Goal: Information Seeking & Learning: Learn about a topic

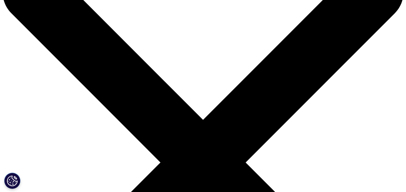
scroll to position [22, 0]
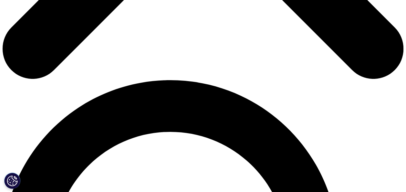
scroll to position [323, 0]
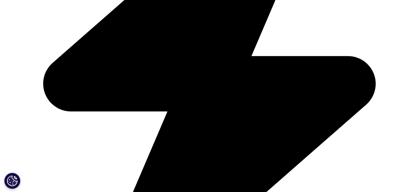
scroll to position [769, 0]
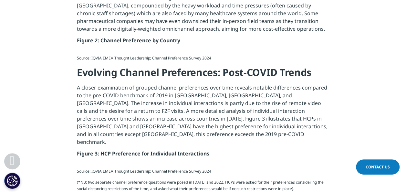
drag, startPoint x: 112, startPoint y: 43, endPoint x: 110, endPoint y: 56, distance: 13.0
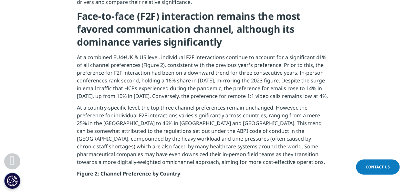
drag, startPoint x: 110, startPoint y: 56, endPoint x: 112, endPoint y: 85, distance: 28.8
click at [112, 85] on p "At a combined EU4+UK & US level, individual F2F interactions continue to accoun…" at bounding box center [203, 78] width 252 height 50
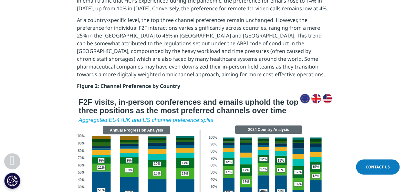
scroll to position [917, 0]
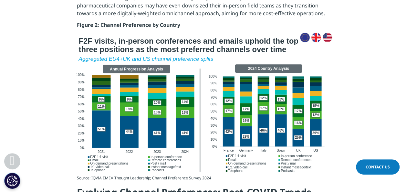
click at [351, 92] on div at bounding box center [202, 103] width 361 height 141
click at [303, 85] on img at bounding box center [203, 103] width 258 height 140
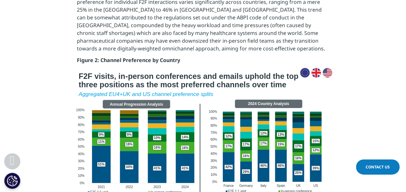
click at [109, 68] on img at bounding box center [203, 138] width 258 height 140
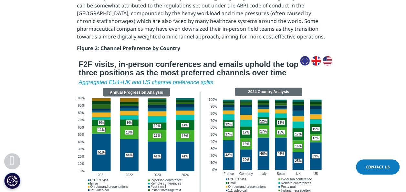
scroll to position [894, 0]
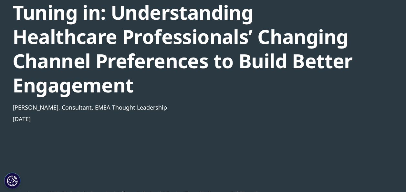
scroll to position [74, 0]
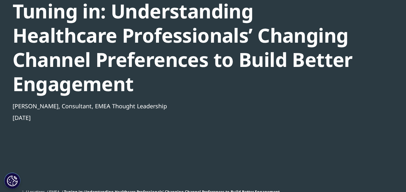
click at [249, 183] on div "Blog Tuning in: Understanding Healthcare Professionals’ Changing Channel Prefer…" at bounding box center [186, 87] width 346 height 197
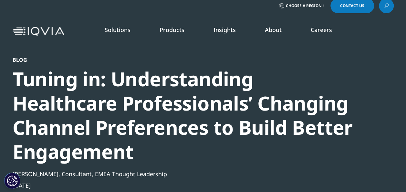
scroll to position [40, 0]
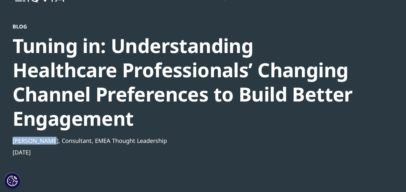
drag, startPoint x: 51, startPoint y: 139, endPoint x: 12, endPoint y: 138, distance: 39.4
click at [12, 138] on section "Blog Tuning in: Understanding Healthcare Professionals’ Changing Channel Prefer…" at bounding box center [203, 98] width 406 height 277
drag, startPoint x: 53, startPoint y: 141, endPoint x: 8, endPoint y: 141, distance: 44.2
click at [8, 141] on section "Blog Tuning in: Understanding Healthcare Professionals’ Changing Channel Prefer…" at bounding box center [203, 98] width 406 height 277
copy div "Mohit Agarwal"
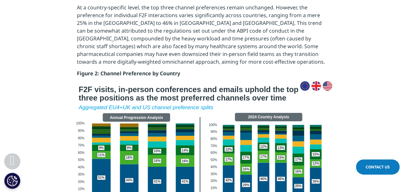
scroll to position [897, 0]
